Goal: Transaction & Acquisition: Subscribe to service/newsletter

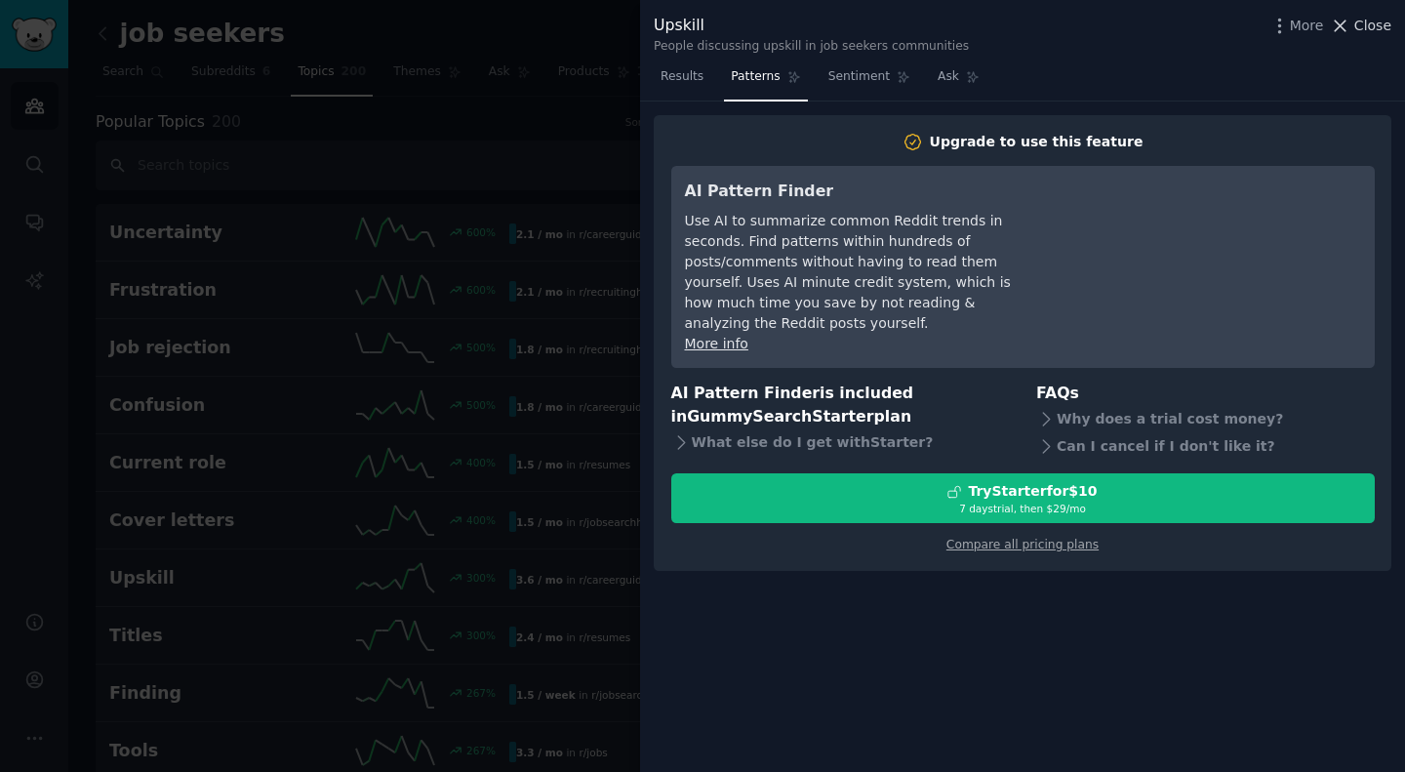
click at [1373, 23] on span "Close" at bounding box center [1372, 26] width 37 height 20
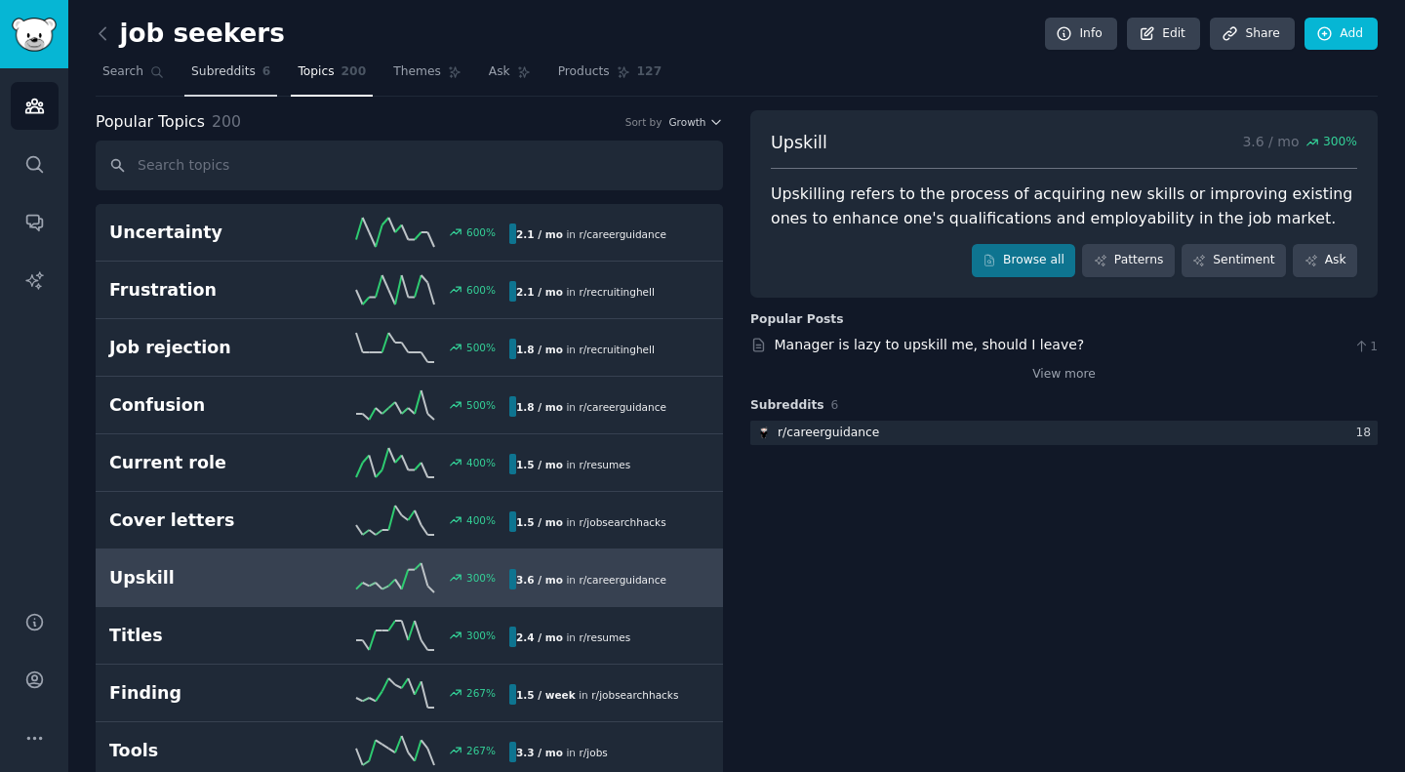
click at [196, 76] on span "Subreddits" at bounding box center [223, 72] width 64 height 18
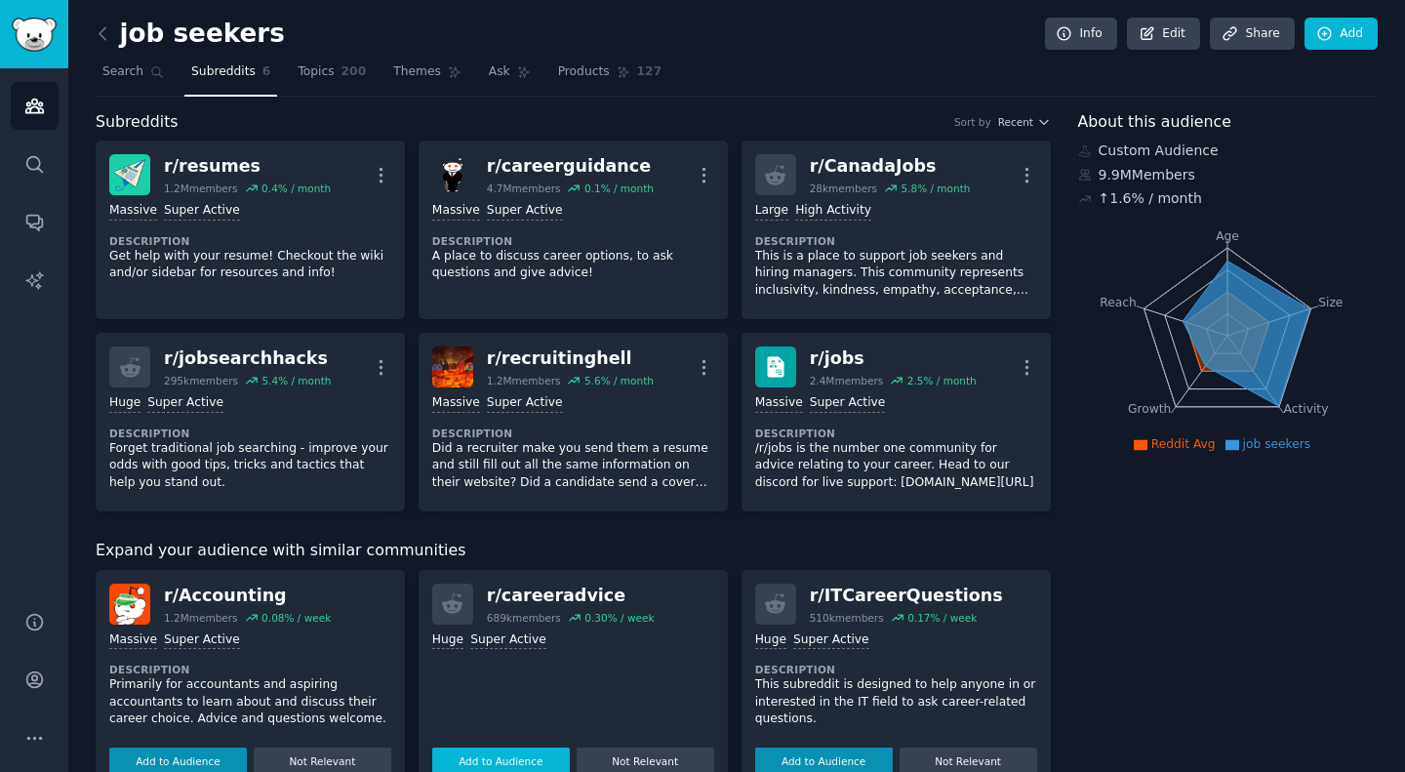
click at [548, 757] on button "Add to Audience" at bounding box center [501, 760] width 138 height 27
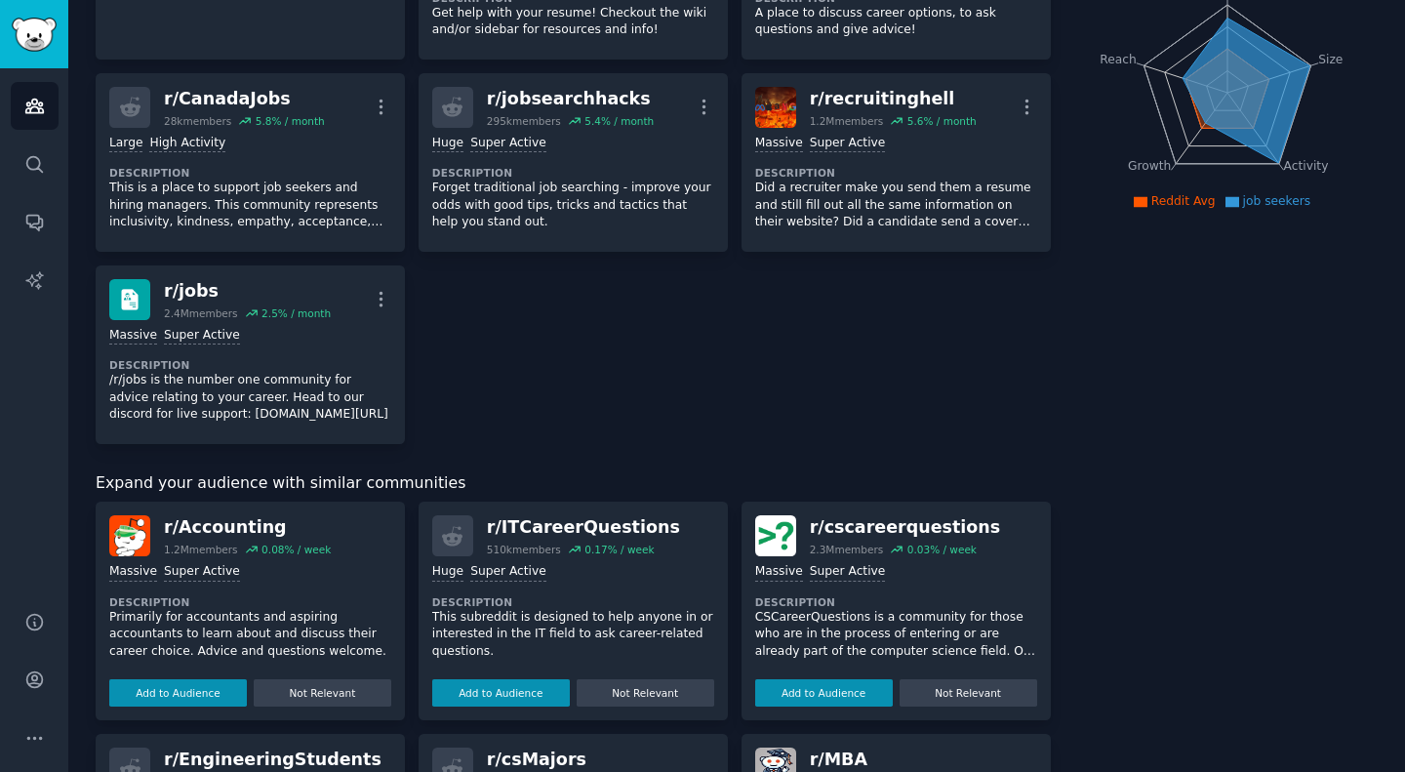
scroll to position [357, 0]
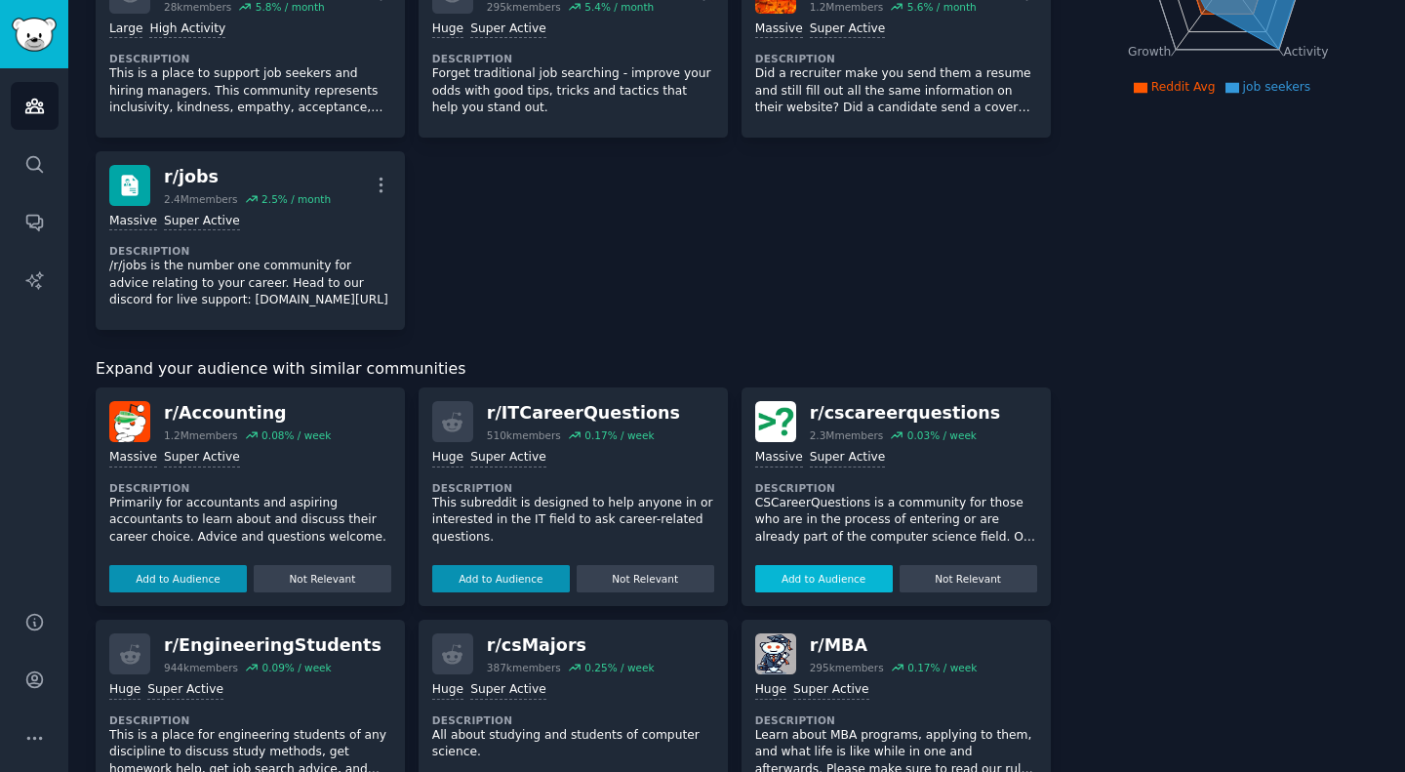
click at [837, 571] on button "Add to Audience" at bounding box center [824, 578] width 138 height 27
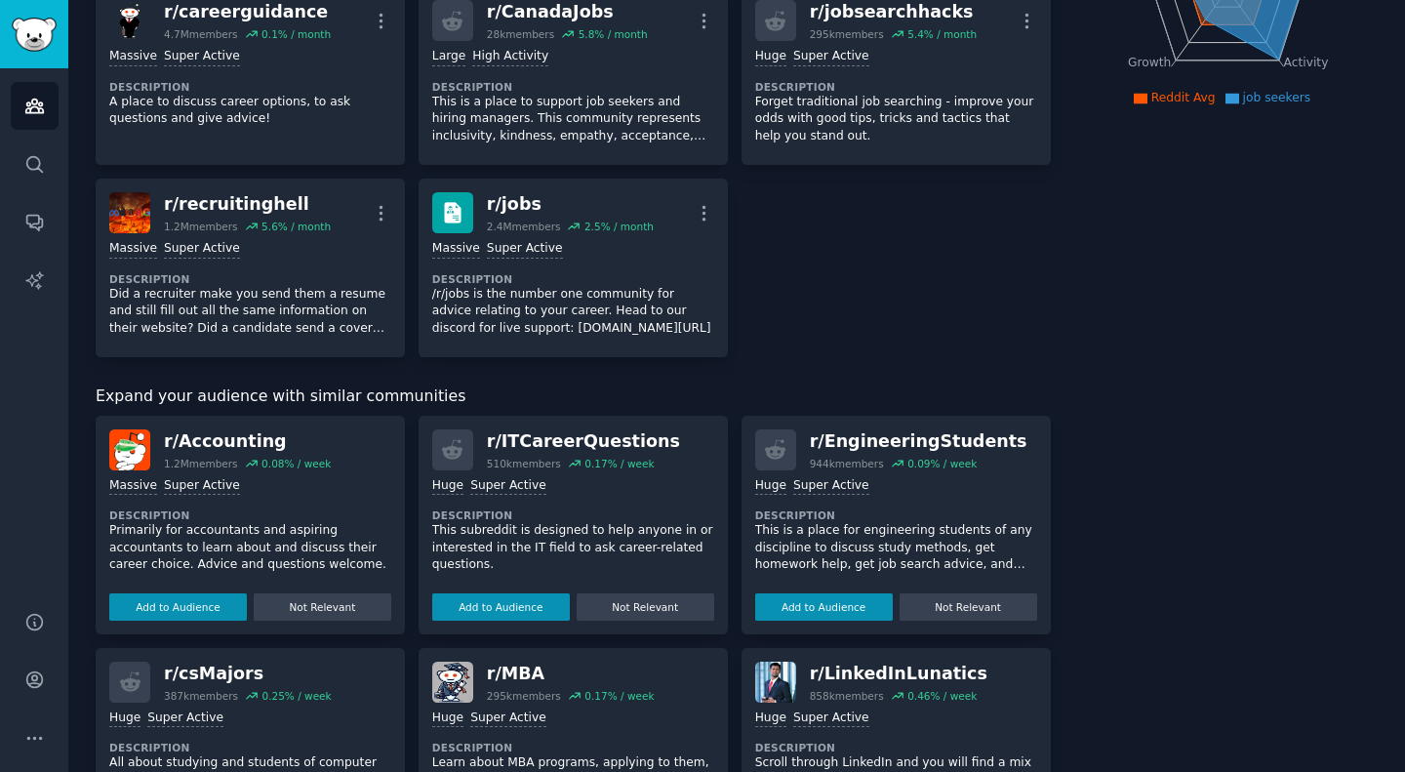
scroll to position [346, 0]
click at [503, 607] on button "Add to Audience" at bounding box center [501, 606] width 138 height 27
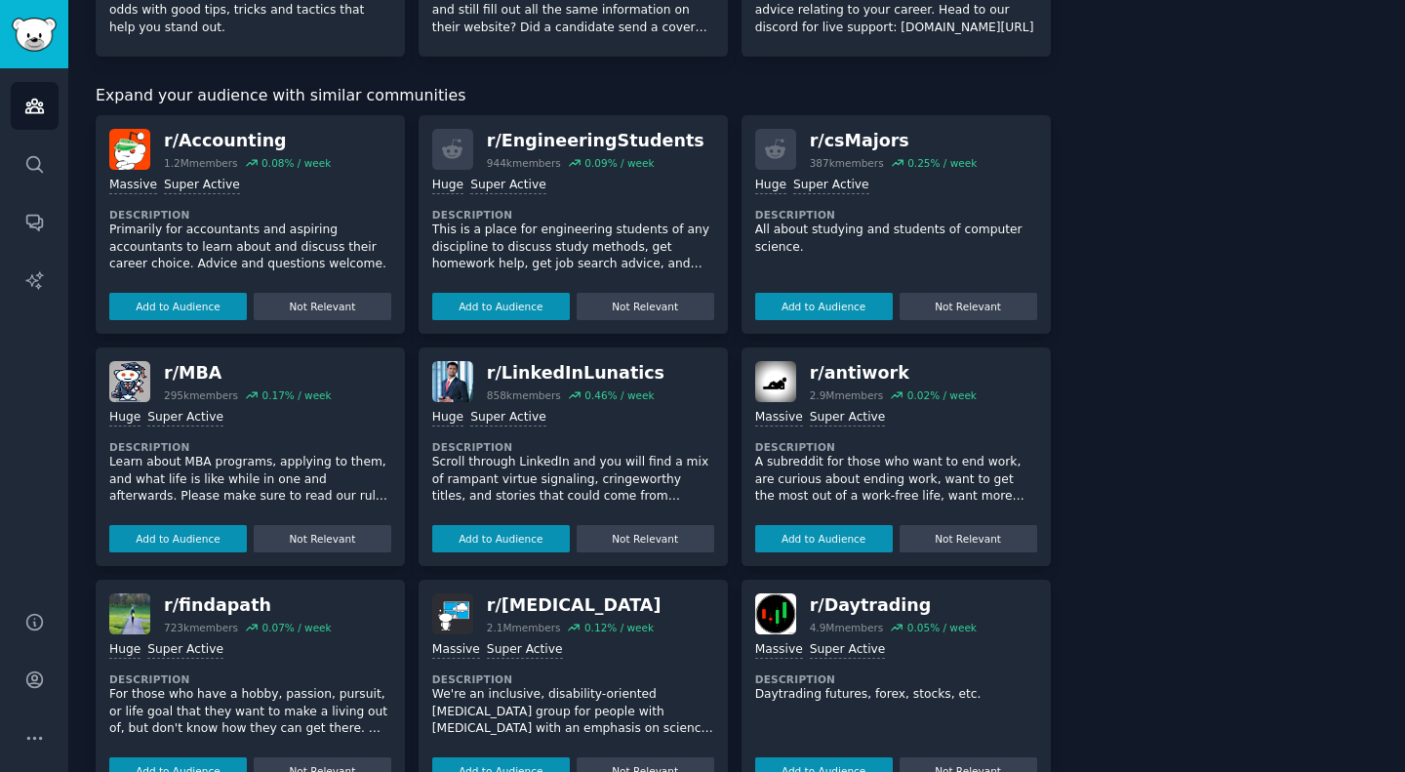
scroll to position [699, 0]
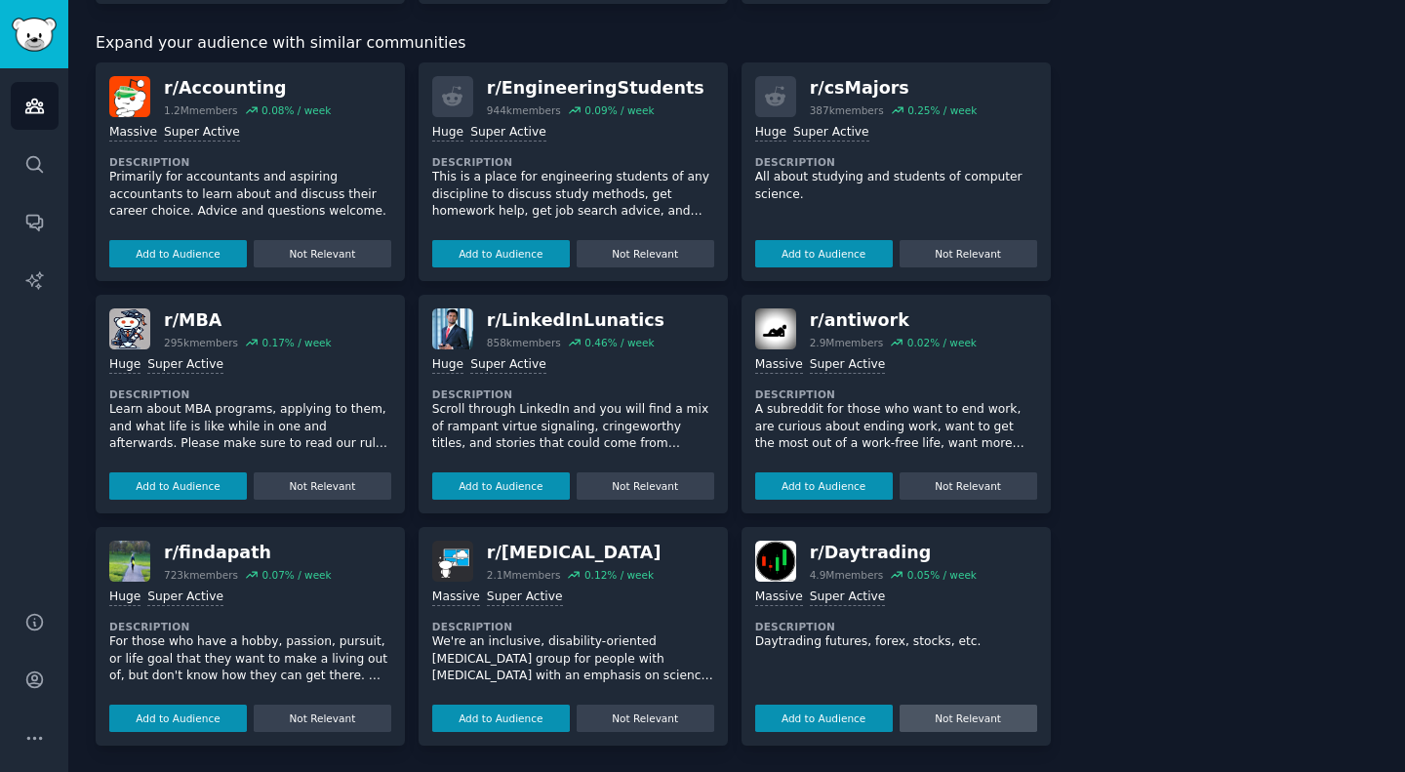
click at [983, 714] on button "Not Relevant" at bounding box center [968, 717] width 138 height 27
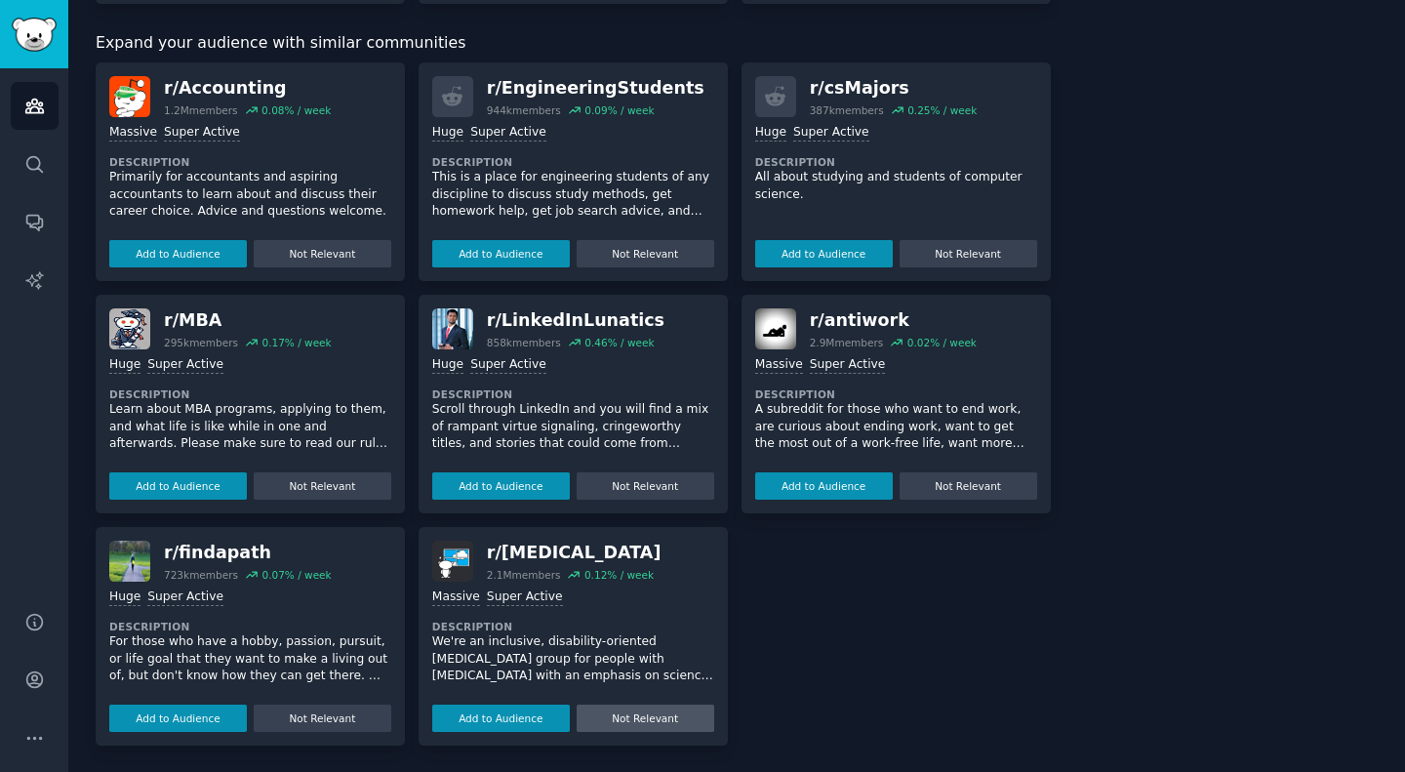
click at [657, 714] on button "Not Relevant" at bounding box center [646, 717] width 138 height 27
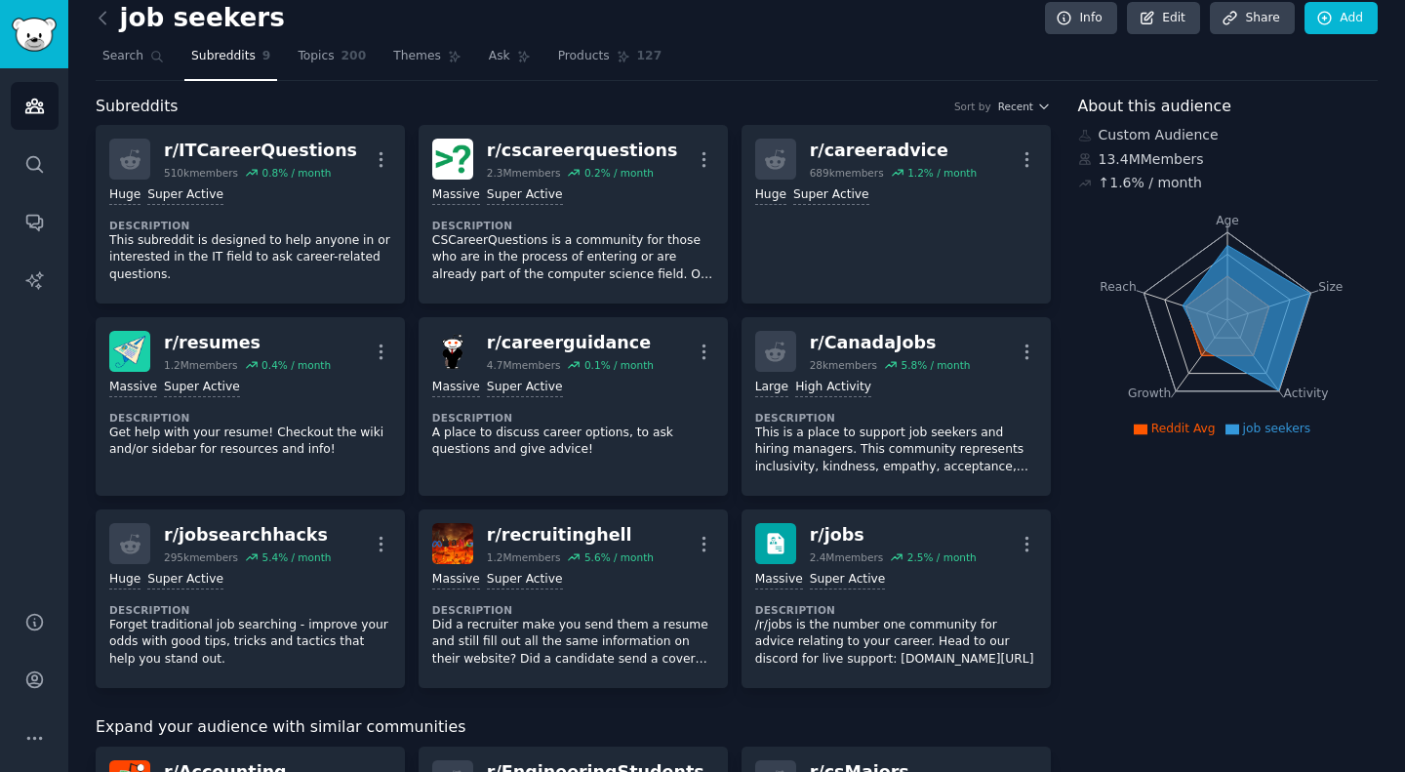
scroll to position [0, 0]
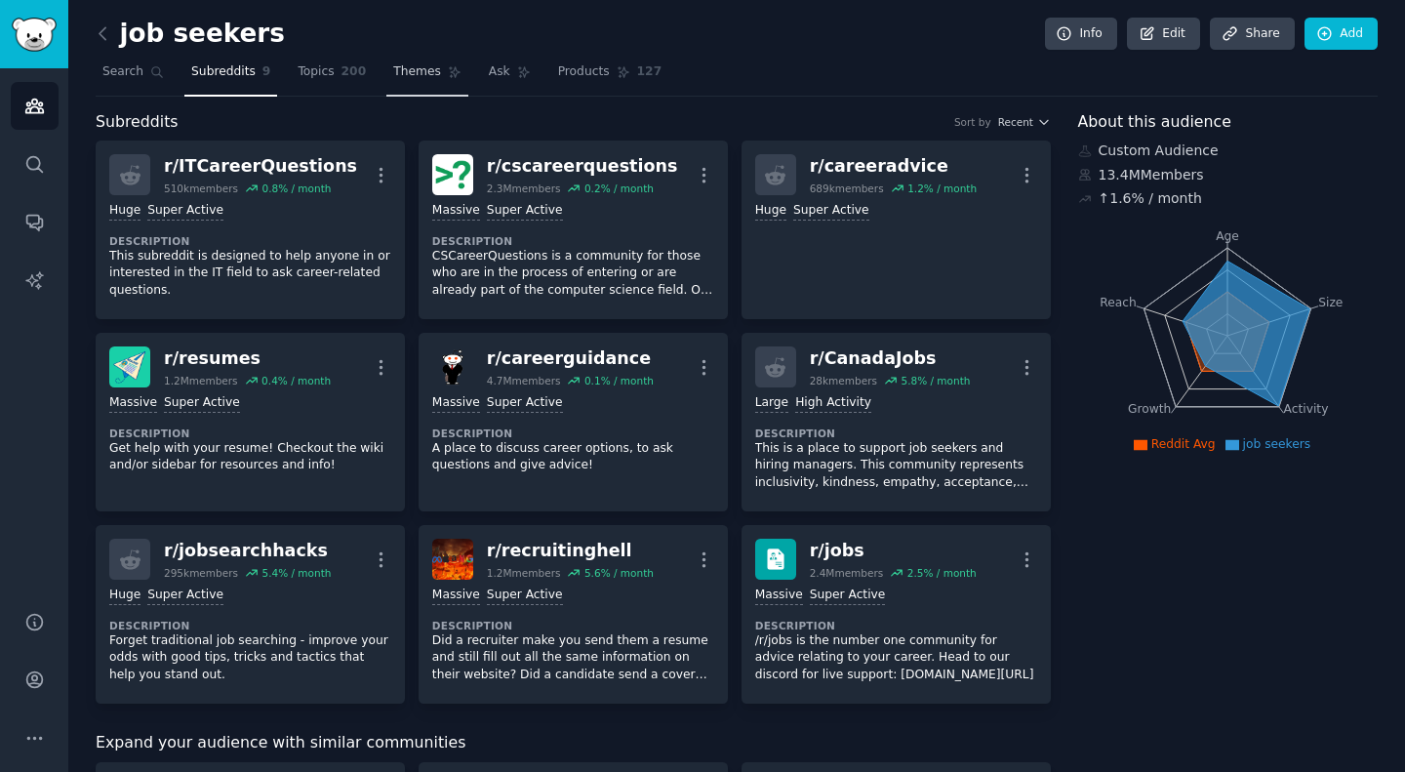
click at [395, 72] on span "Themes" at bounding box center [417, 72] width 48 height 18
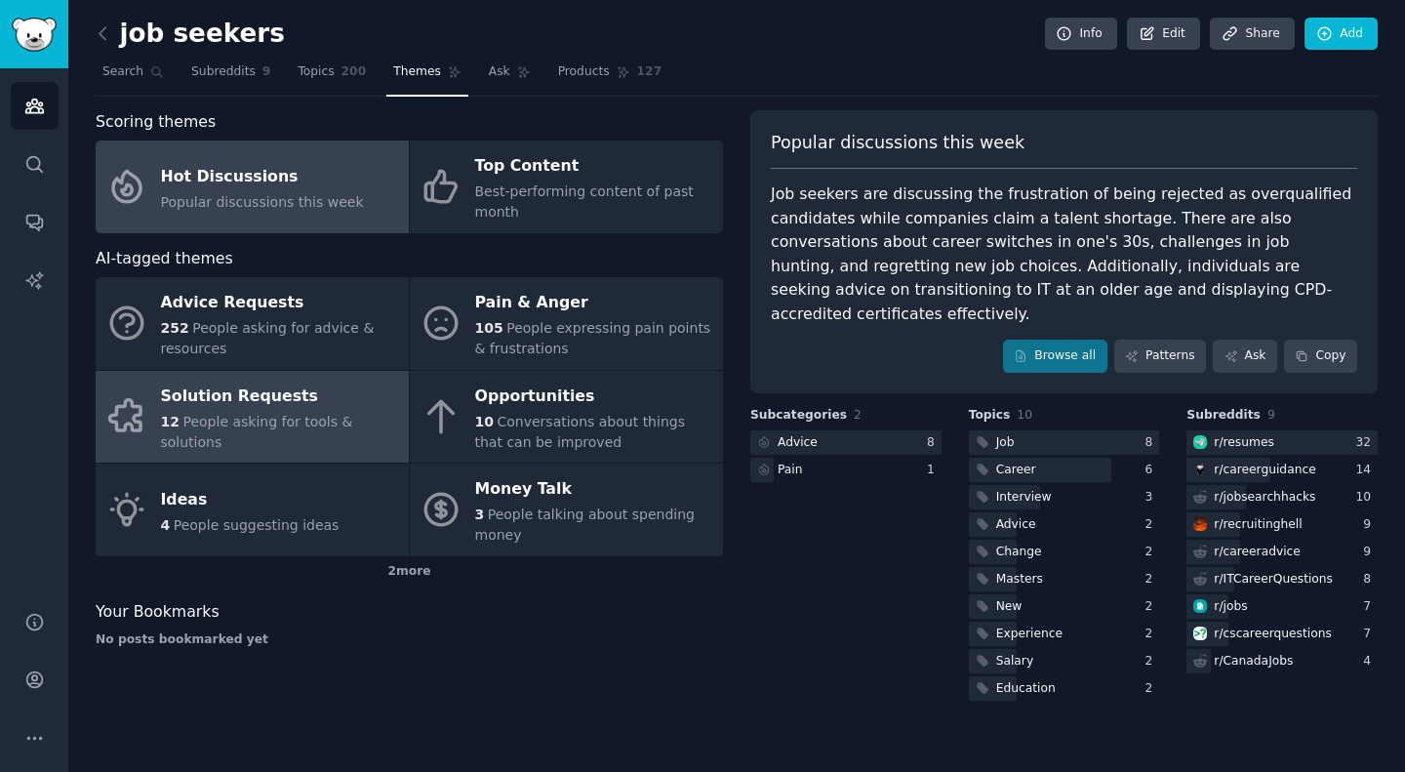
click at [212, 414] on span "People asking for tools & solutions" at bounding box center [257, 432] width 192 height 36
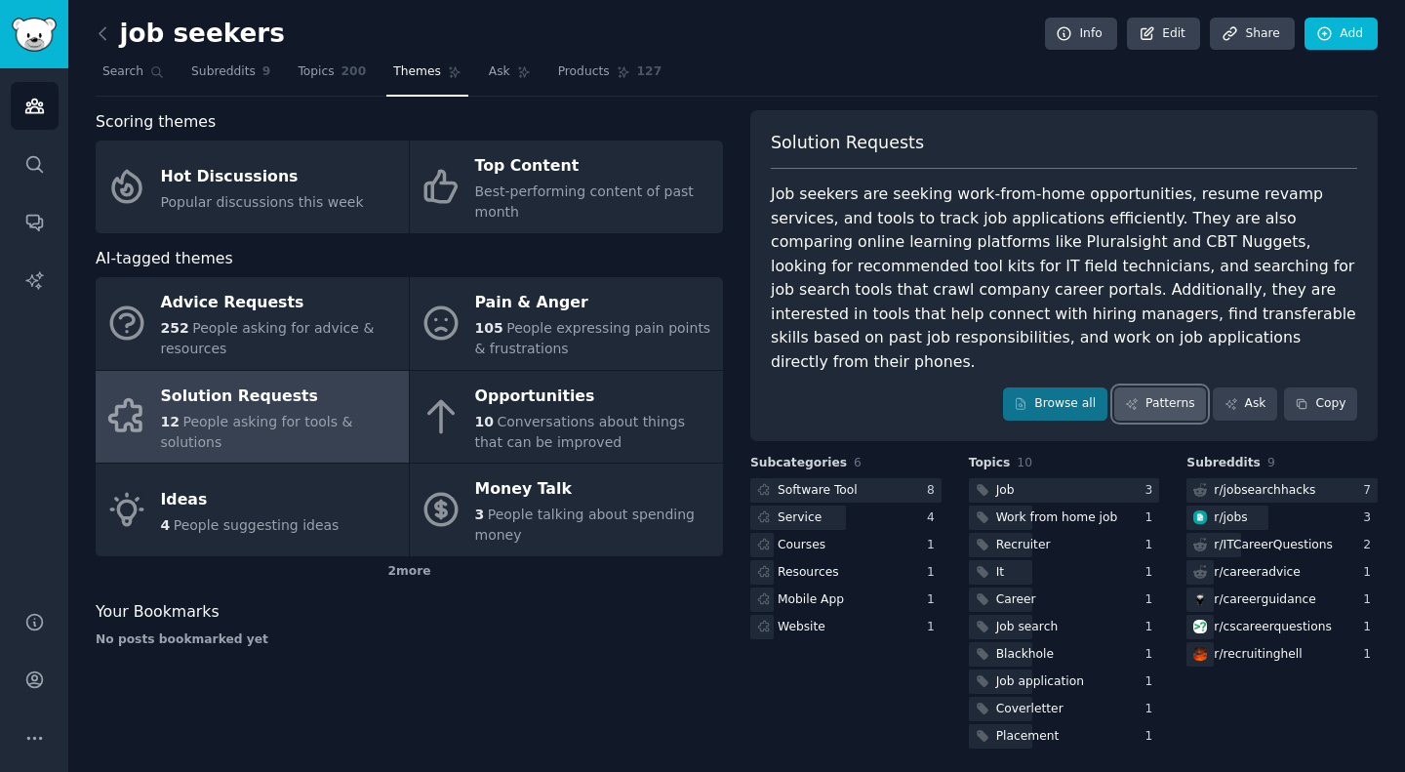
click at [1172, 387] on link "Patterns" at bounding box center [1160, 403] width 92 height 33
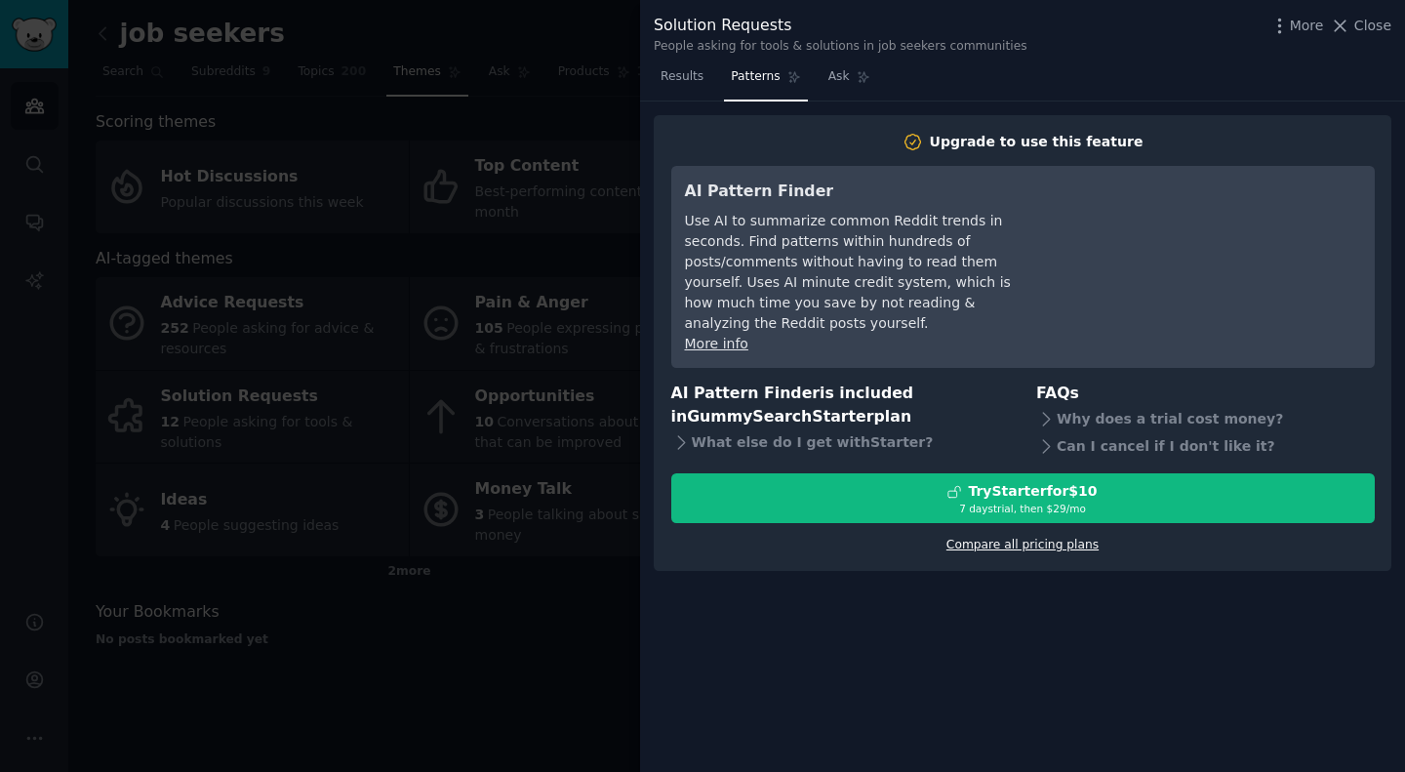
click at [1010, 538] on link "Compare all pricing plans" at bounding box center [1022, 545] width 152 height 14
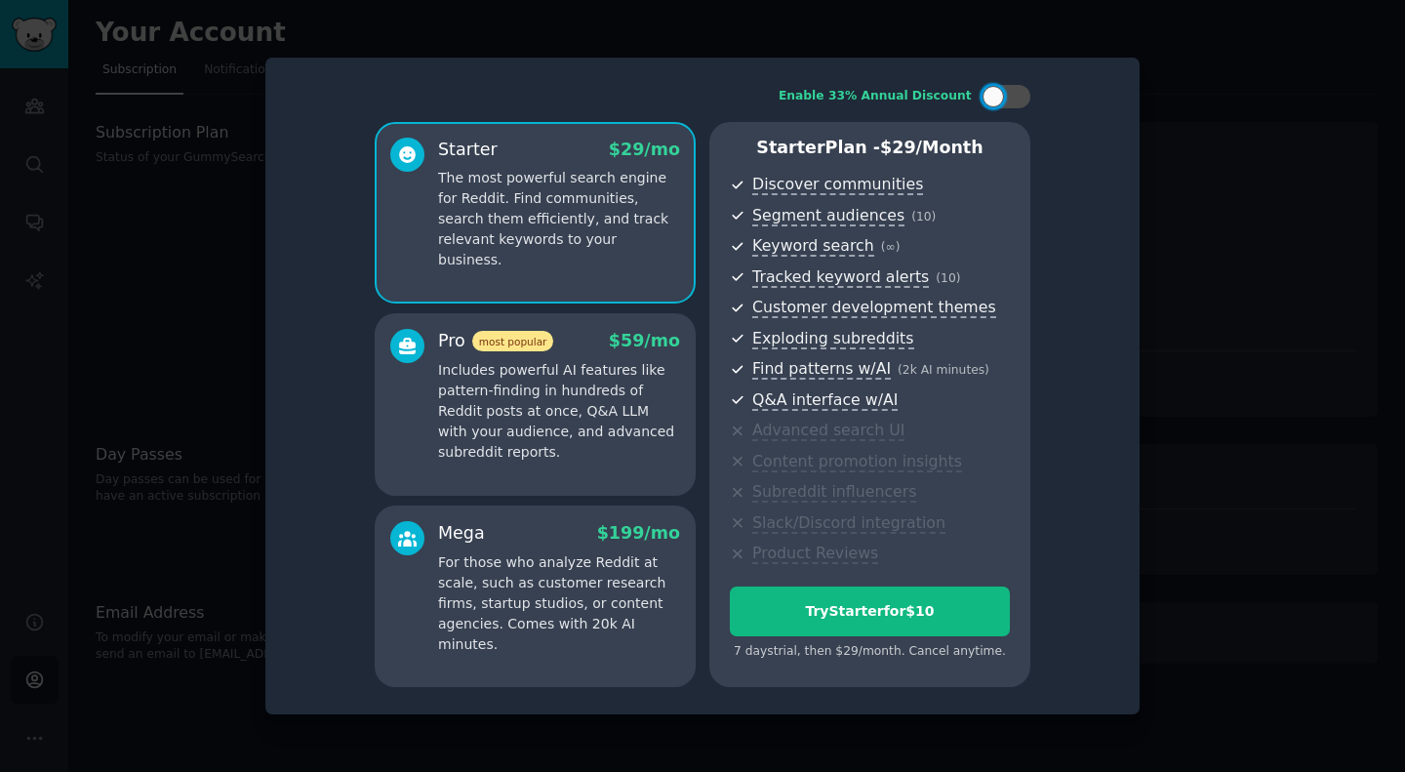
click at [506, 425] on p "Includes powerful AI features like pattern-finding in hundreds of Reddit posts …" at bounding box center [559, 411] width 242 height 102
